Goal: Task Accomplishment & Management: Manage account settings

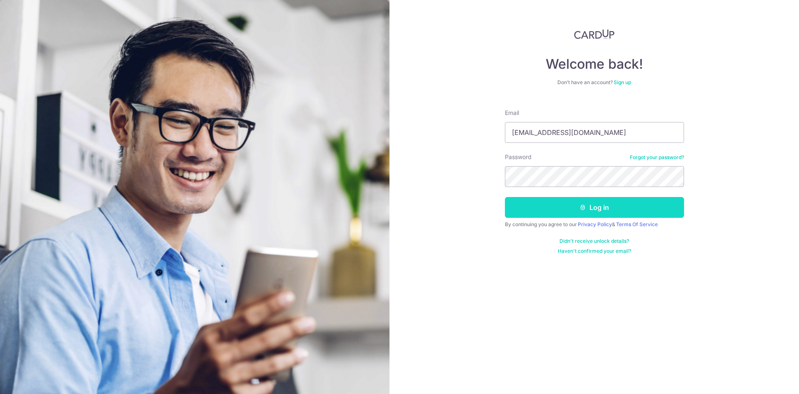
click at [595, 204] on button "Log in" at bounding box center [594, 207] width 179 height 21
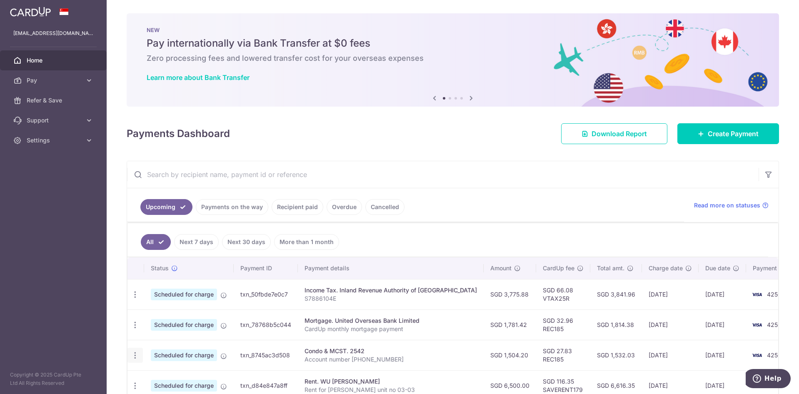
click at [135, 357] on icon "button" at bounding box center [135, 355] width 9 height 9
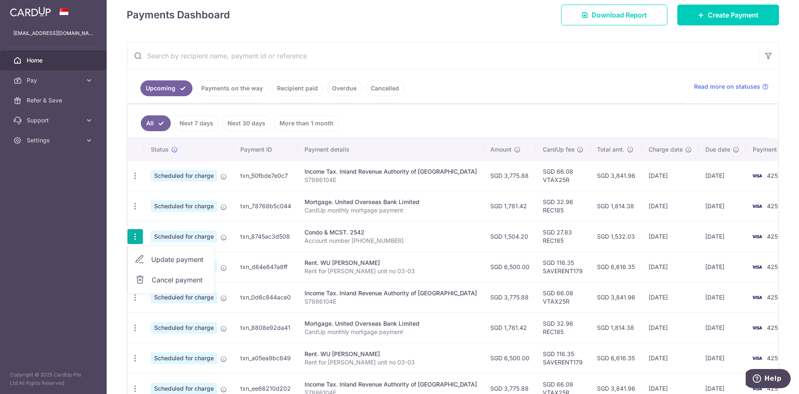
scroll to position [125, 0]
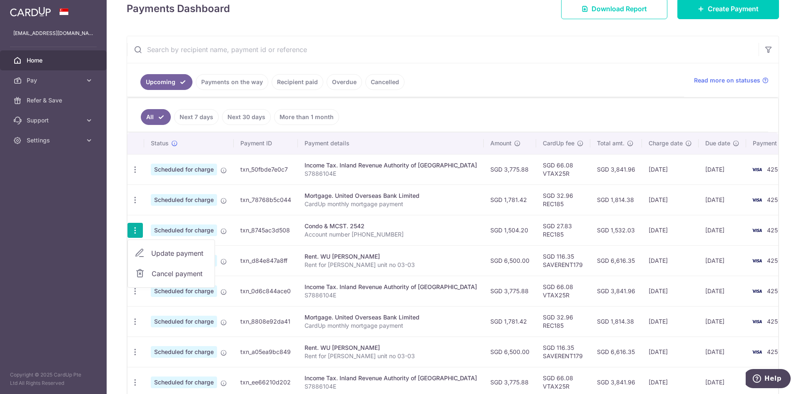
click at [189, 251] on span "Update payment" at bounding box center [179, 253] width 57 height 10
radio input "true"
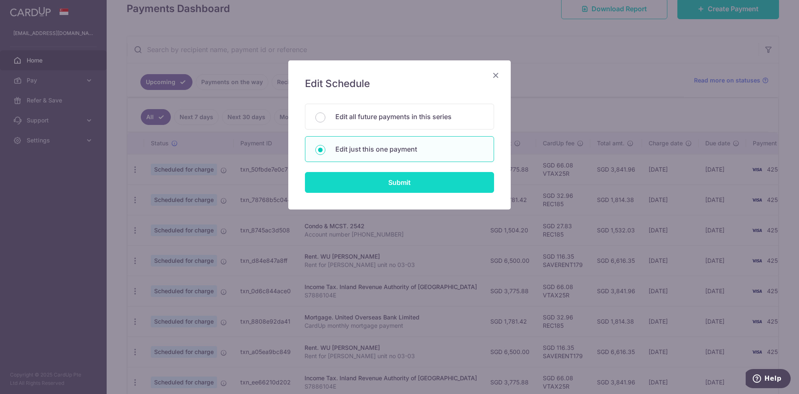
click at [406, 185] on input "Submit" at bounding box center [399, 182] width 189 height 21
radio input "true"
type input "1,504.20"
type input "28/10/2025"
type input "Account number 003-09-06"
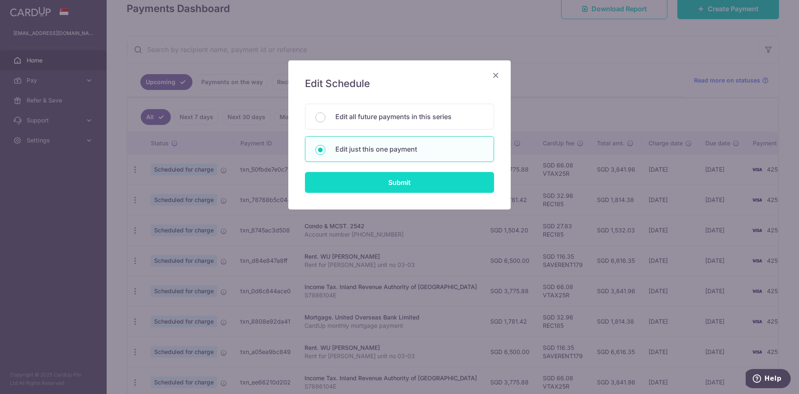
type input "REC185"
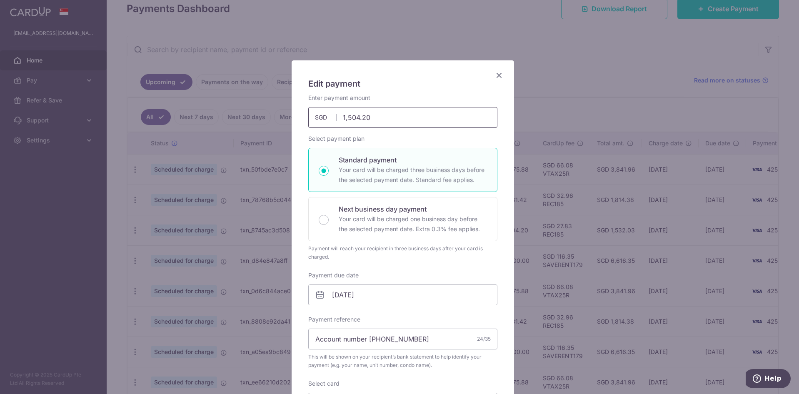
drag, startPoint x: 373, startPoint y: 119, endPoint x: 332, endPoint y: 122, distance: 41.0
click at [333, 122] on input "1,504.20" at bounding box center [402, 117] width 189 height 21
paste input "69.6"
type input "1,569.60"
click at [390, 93] on div "Edit payment By clicking apply, you will make changes to all payments to 2542 s…" at bounding box center [402, 337] width 222 height 554
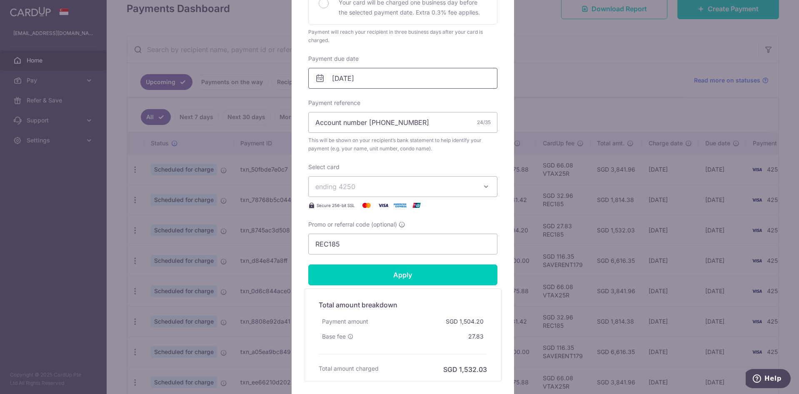
scroll to position [250, 0]
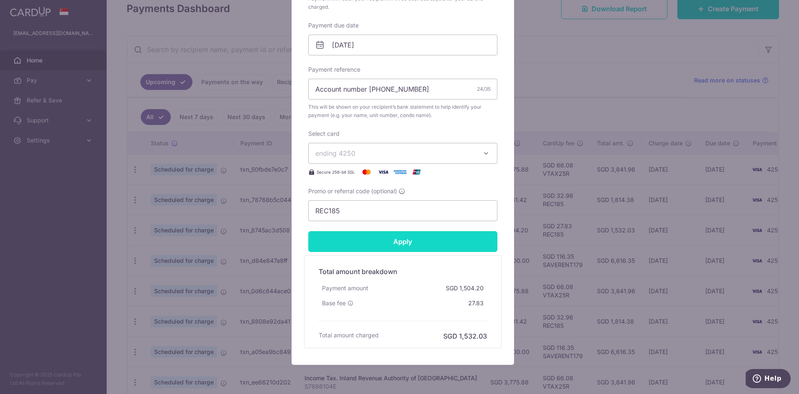
click at [402, 241] on input "Apply" at bounding box center [402, 241] width 189 height 21
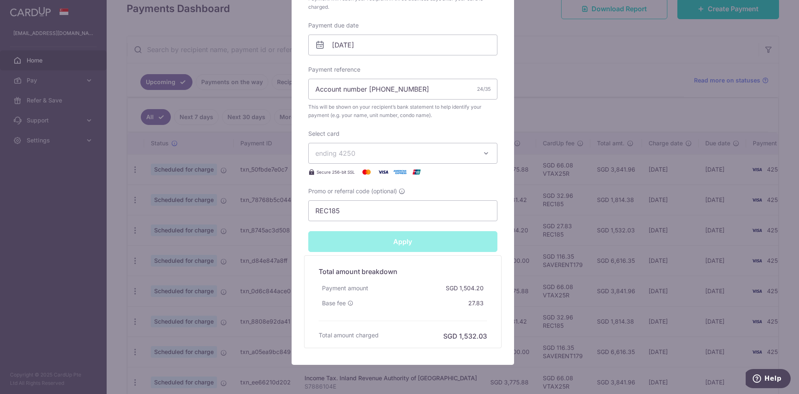
type input "Successfully Applied"
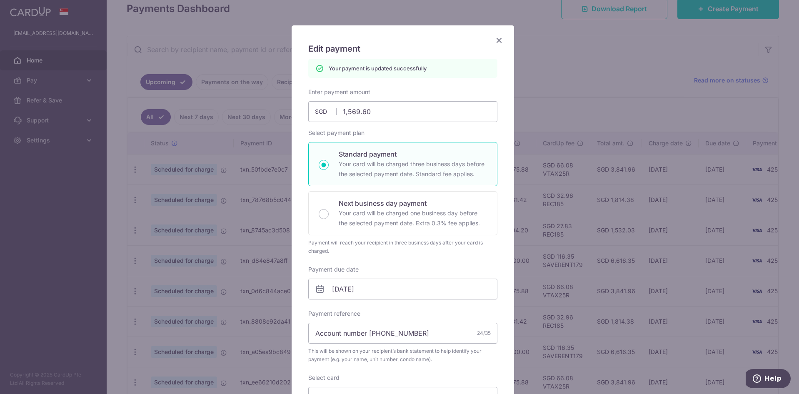
scroll to position [0, 0]
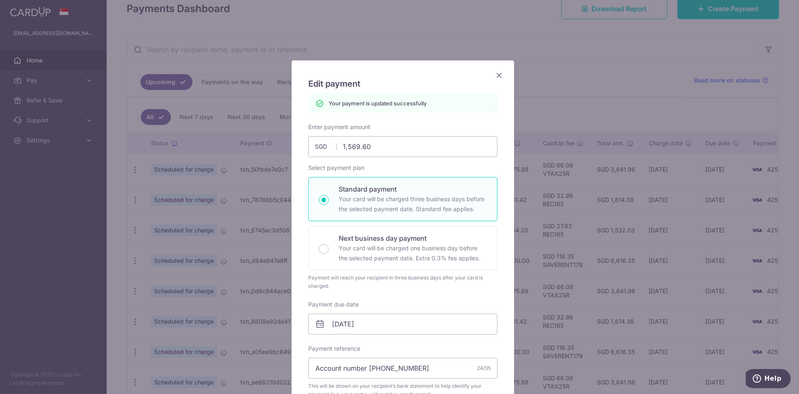
click at [494, 75] on icon "Close" at bounding box center [499, 75] width 10 height 10
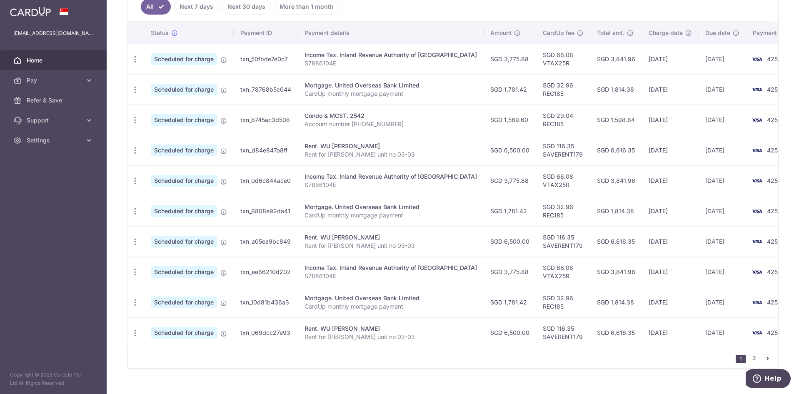
scroll to position [250, 0]
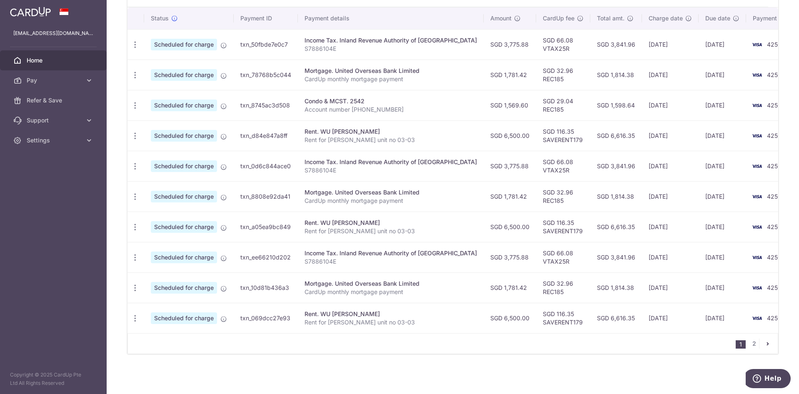
click at [765, 344] on icon "pager" at bounding box center [767, 343] width 7 height 7
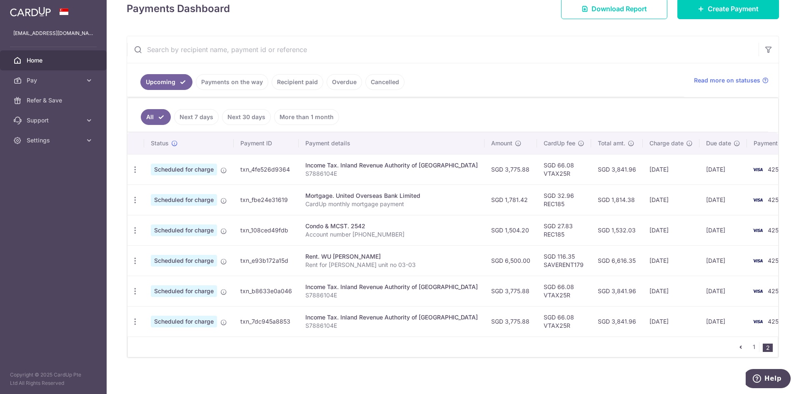
scroll to position [0, 0]
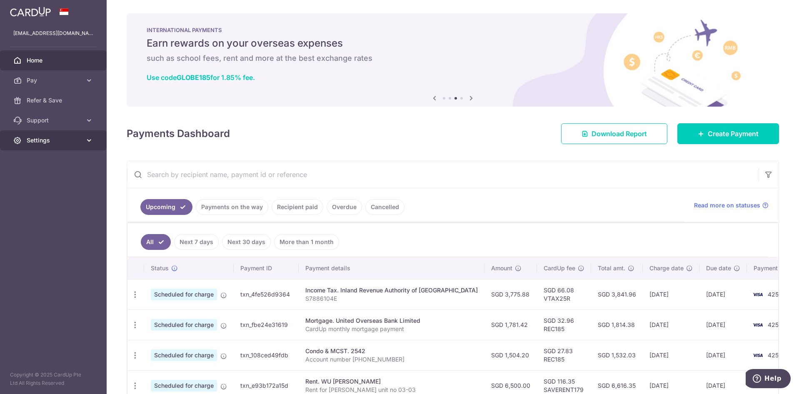
click at [90, 143] on icon at bounding box center [89, 140] width 8 height 8
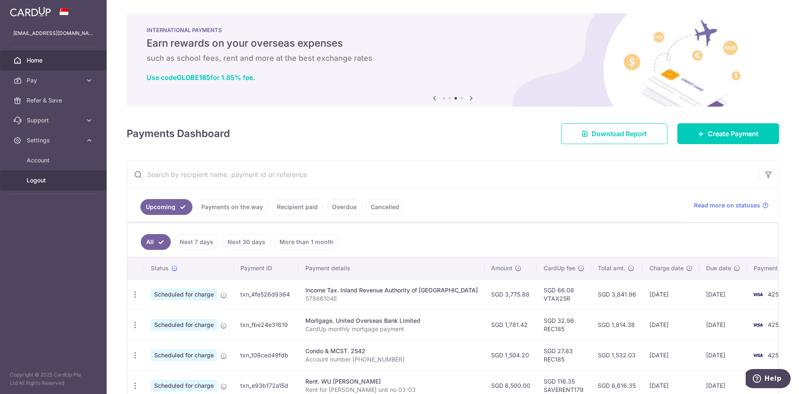
click at [37, 179] on span "Logout" at bounding box center [54, 180] width 55 height 8
